Goal: Find contact information: Find contact information

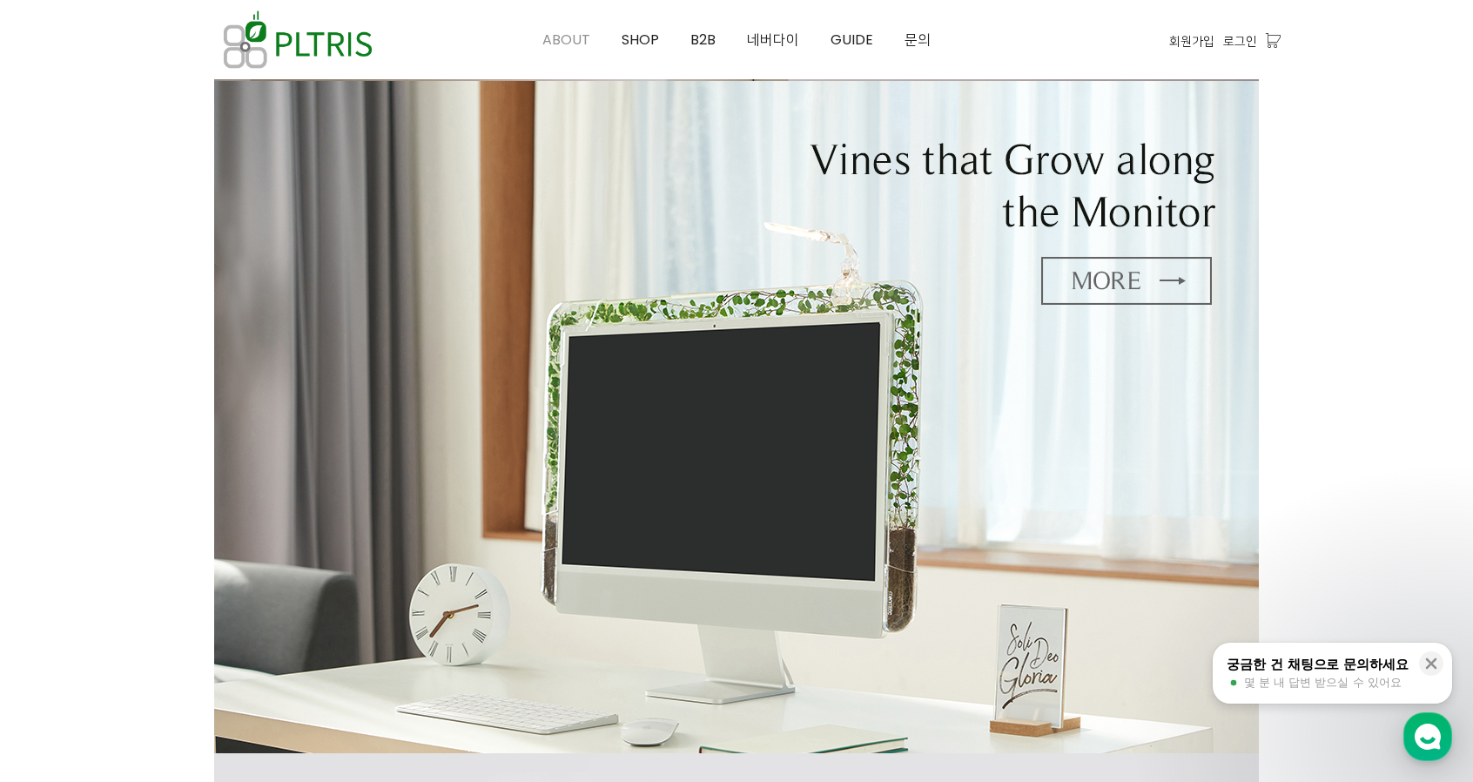
scroll to position [697, 0]
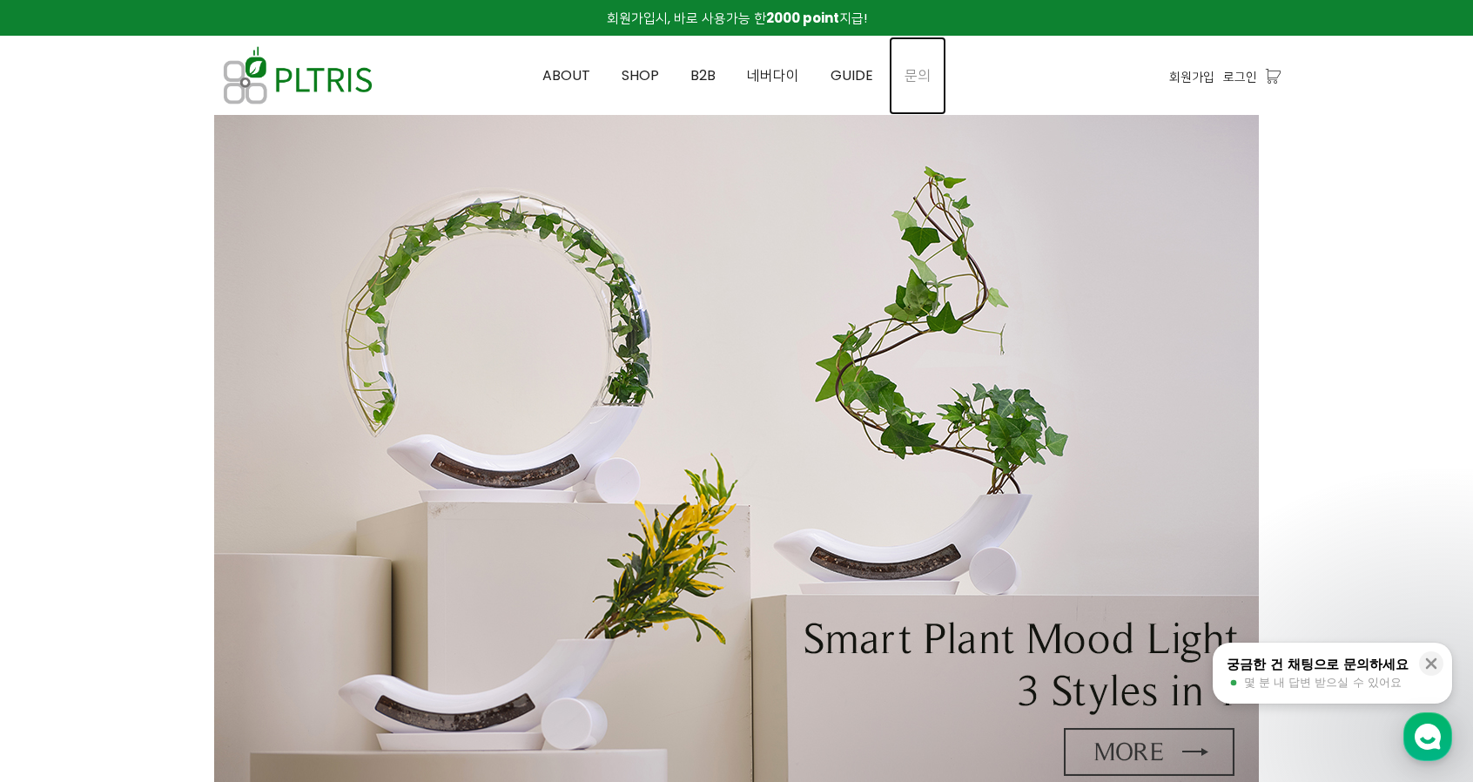
click at [907, 72] on span "문의" at bounding box center [918, 75] width 26 height 20
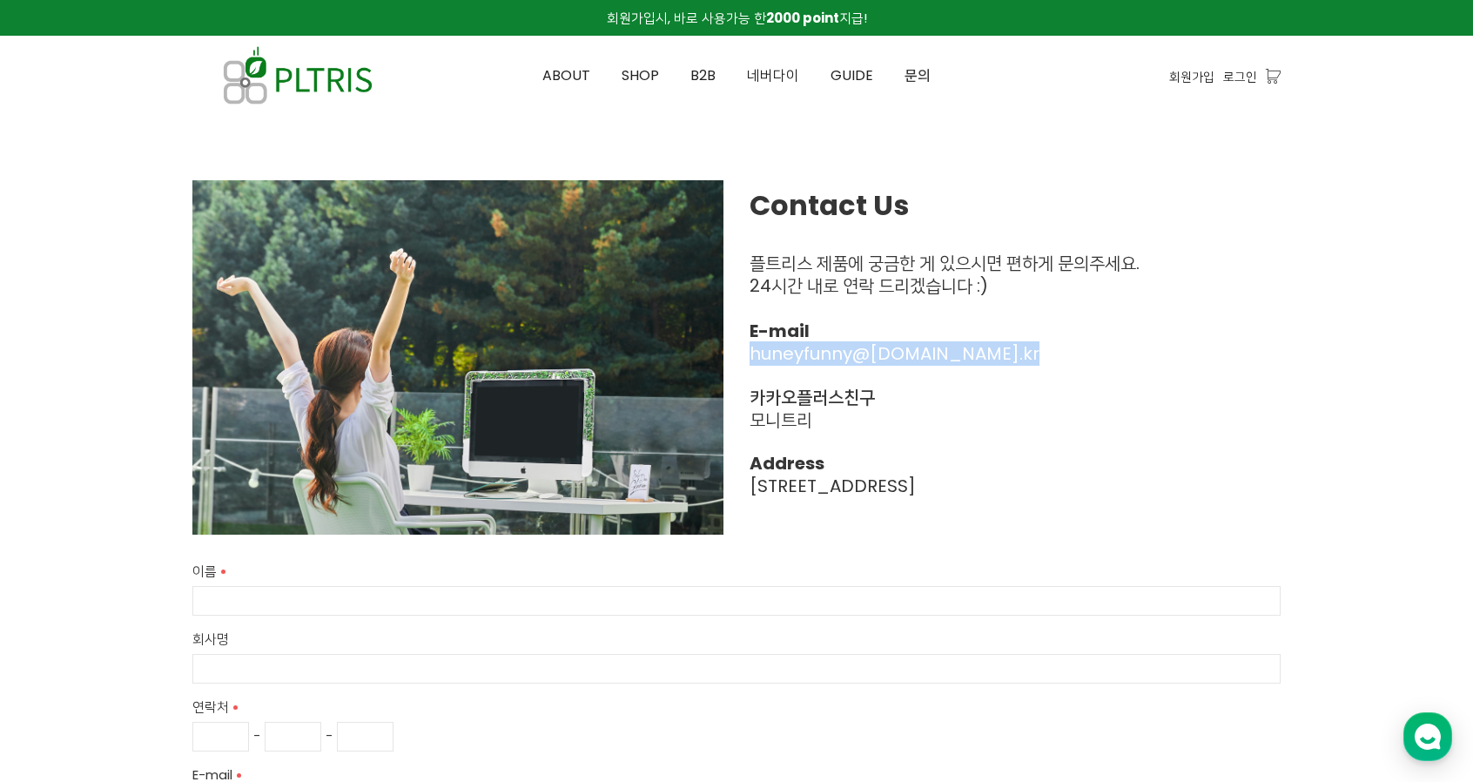
drag, startPoint x: 968, startPoint y: 354, endPoint x: 748, endPoint y: 356, distance: 219.5
click at [748, 356] on div "Contact Us 플트리스 제품에 궁금한 게 있으시면 편하게 문의주세요. 24시간 내로 연락 드리겠습니다 :) E-mail huneyfunn…" at bounding box center [1015, 349] width 557 height 365
copy span "huneyfunny@ pltris.co .kr"
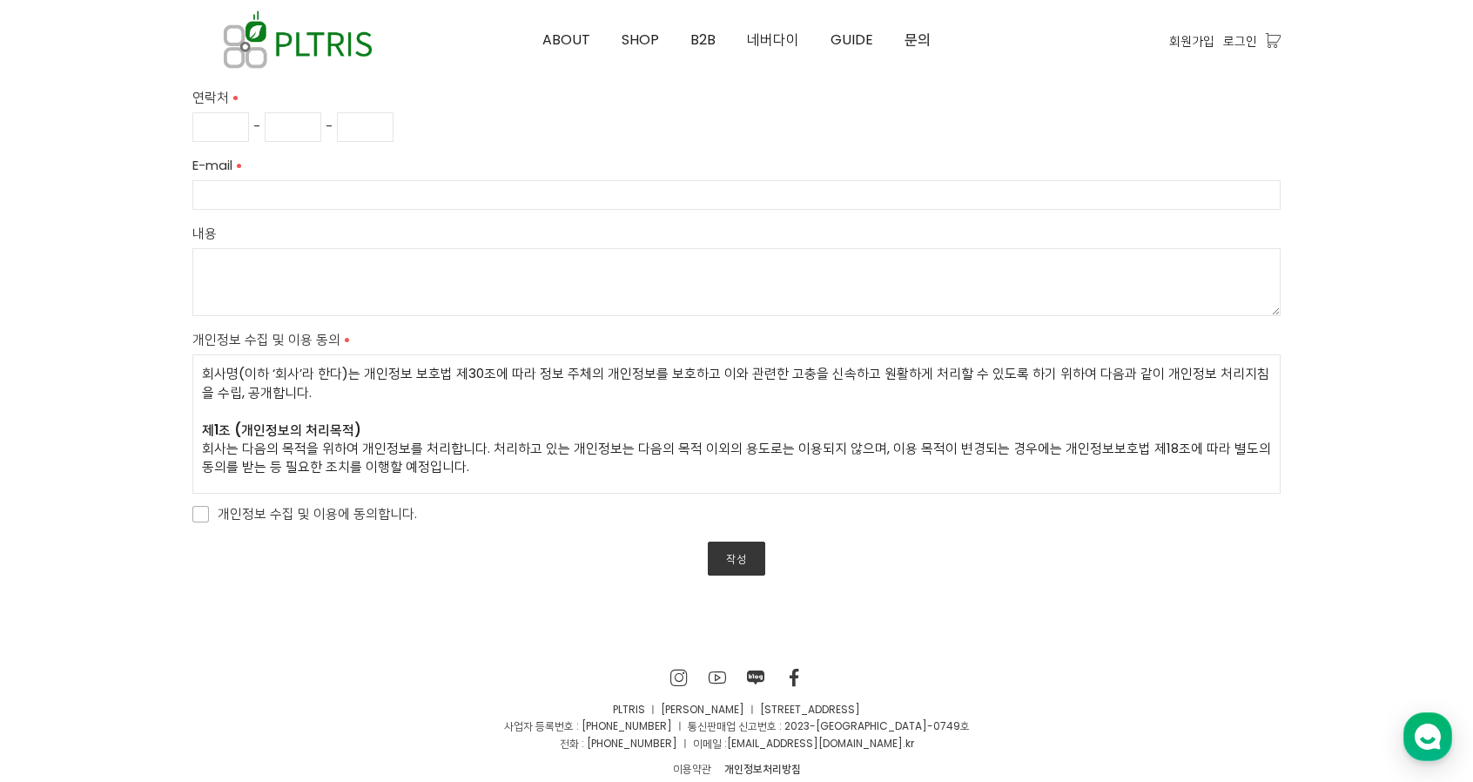
scroll to position [348, 0]
